Goal: Find specific page/section: Find specific page/section

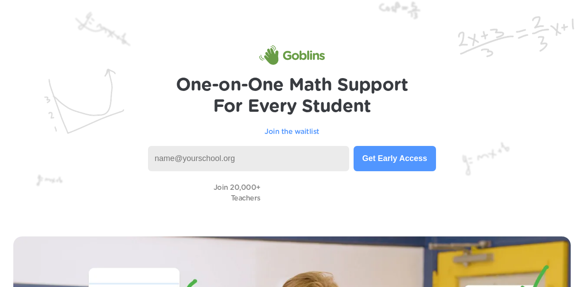
click at [315, 147] on input at bounding box center [248, 158] width 201 height 25
type input "n"
click at [307, 161] on input at bounding box center [248, 158] width 201 height 25
type input "[GEOGRAPHIC_DATA]"
click at [301, 153] on input at bounding box center [248, 158] width 201 height 25
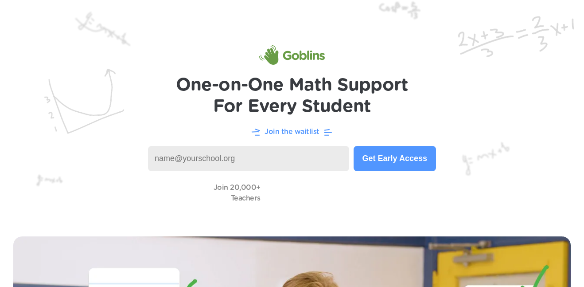
click at [189, 156] on input at bounding box center [248, 158] width 201 height 25
type input "C"
